Goal: Task Accomplishment & Management: Manage account settings

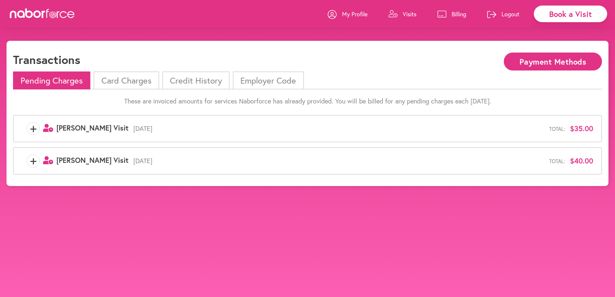
click at [459, 13] on p "Billing" at bounding box center [458, 14] width 15 height 8
click at [133, 82] on li "Card Charges" at bounding box center [126, 80] width 65 height 18
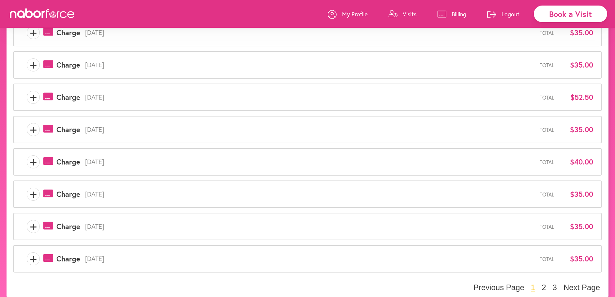
scroll to position [169, 0]
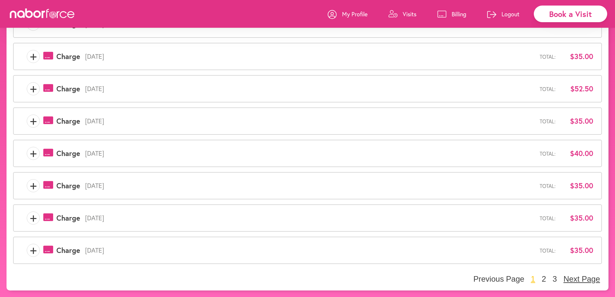
click at [583, 278] on button "Next Page" at bounding box center [581, 279] width 40 height 10
click at [582, 279] on button "Next Page" at bounding box center [581, 279] width 40 height 10
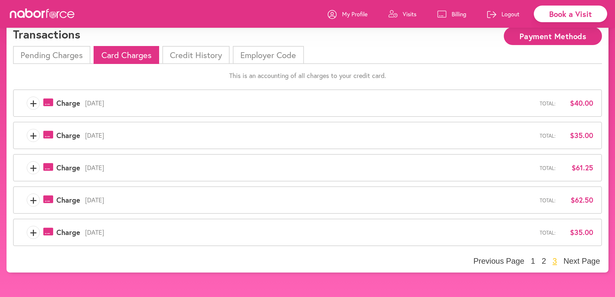
scroll to position [0, 0]
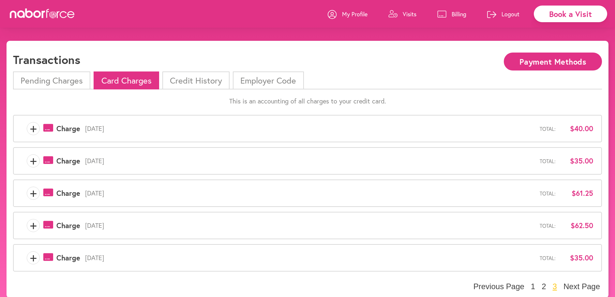
click at [543, 61] on button "Payment Methods" at bounding box center [553, 61] width 98 height 18
